Goal: Information Seeking & Learning: Find specific fact

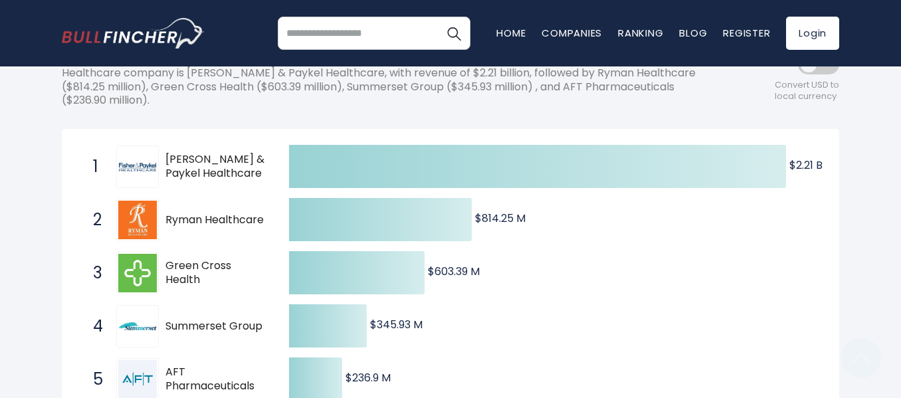
scroll to position [266, 0]
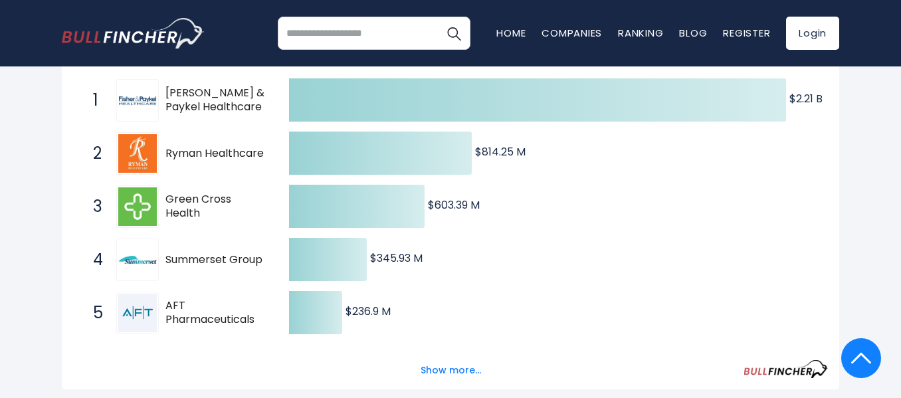
drag, startPoint x: 165, startPoint y: 197, endPoint x: 209, endPoint y: 215, distance: 47.4
click at [209, 215] on div "3 Green Cross Health [DOMAIN_NAME]" at bounding box center [175, 206] width 179 height 43
click at [186, 207] on span "Green Cross Health" at bounding box center [215, 207] width 100 height 28
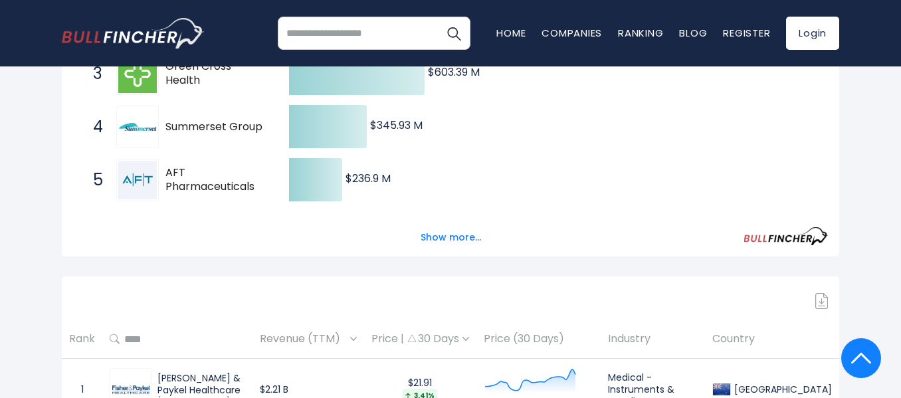
click at [421, 221] on div "Show more..." at bounding box center [450, 229] width 755 height 37
click at [438, 227] on button "Show more..." at bounding box center [451, 238] width 76 height 22
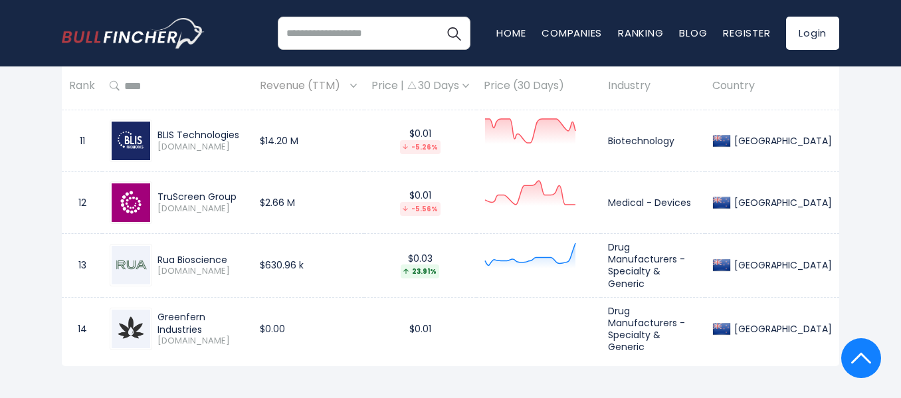
scroll to position [1595, 0]
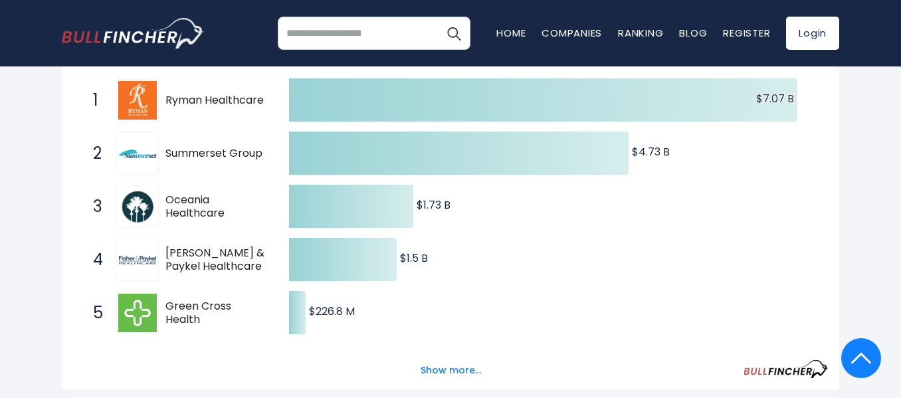
scroll to position [268, 0]
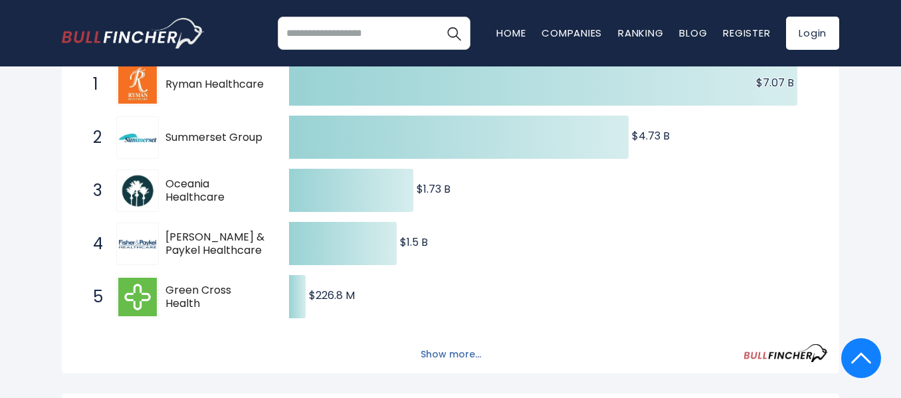
click at [466, 351] on button "Show more..." at bounding box center [451, 354] width 76 height 22
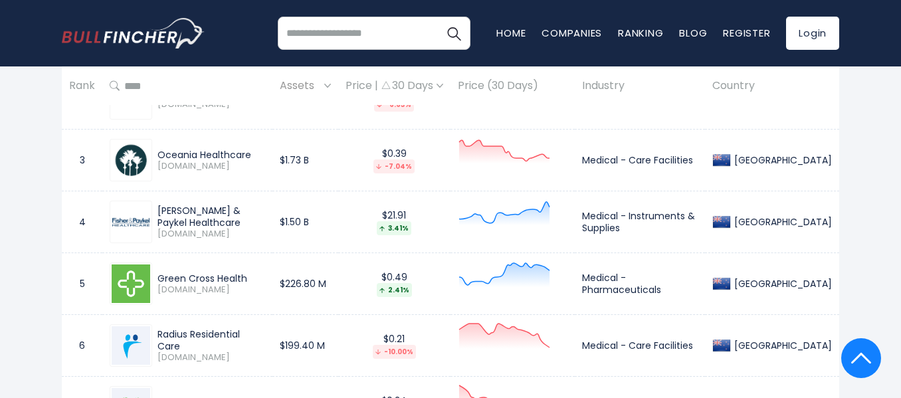
scroll to position [1065, 0]
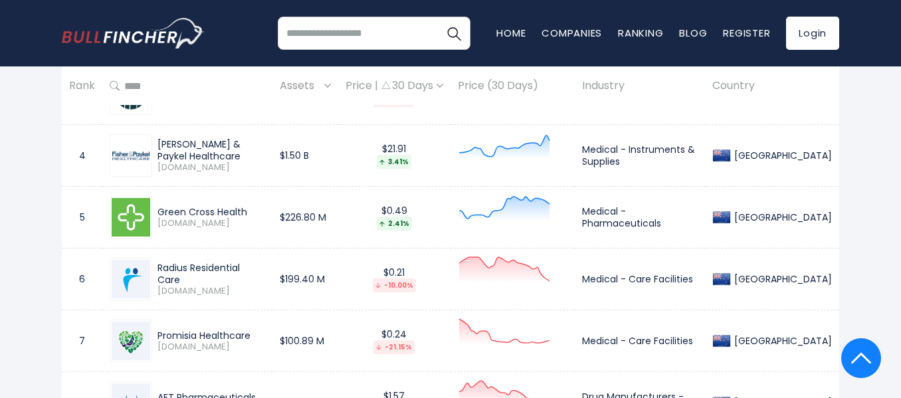
click at [206, 213] on div "Green Cross Health" at bounding box center [211, 212] width 108 height 12
copy div "Green Cross Health"
